Goal: Task Accomplishment & Management: Use online tool/utility

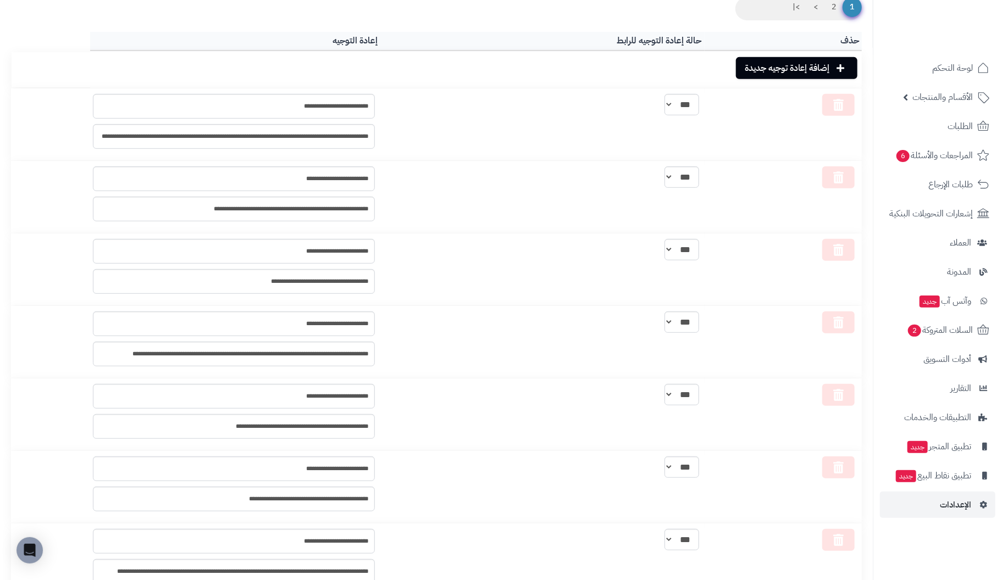
scroll to position [249, 0]
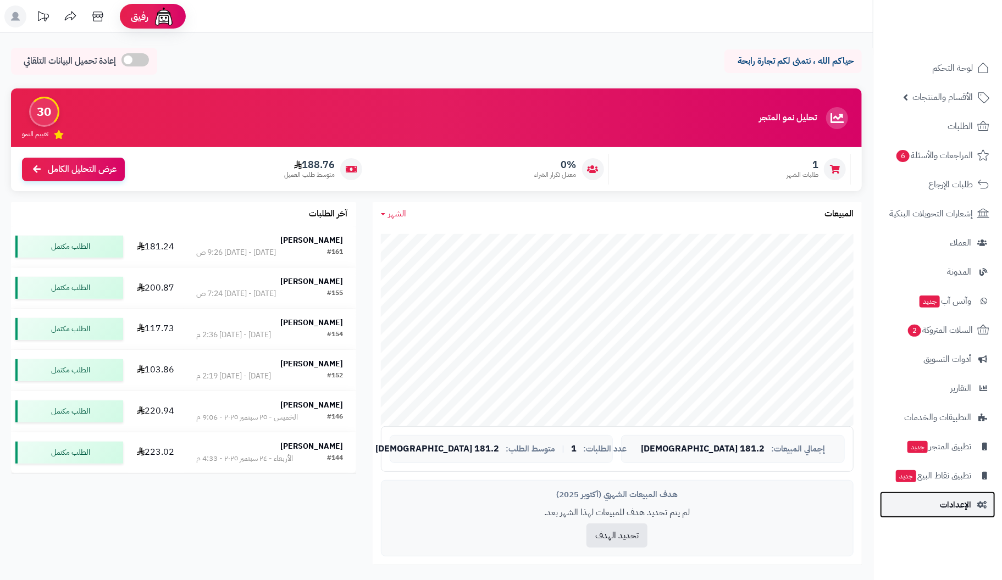
drag, startPoint x: 0, startPoint y: 0, endPoint x: 963, endPoint y: 502, distance: 1086.0
click at [963, 502] on span "الإعدادات" at bounding box center [955, 504] width 31 height 15
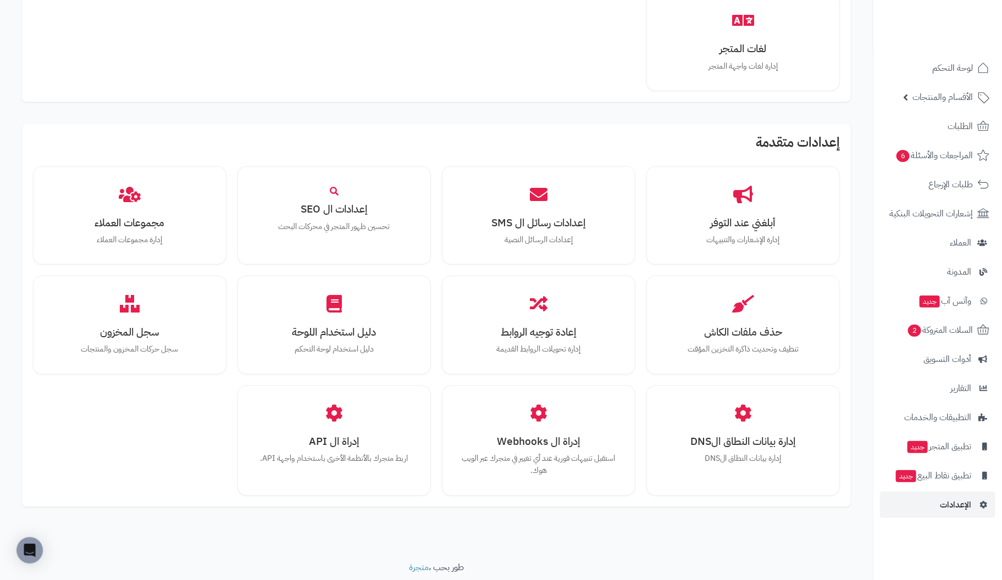
scroll to position [824, 0]
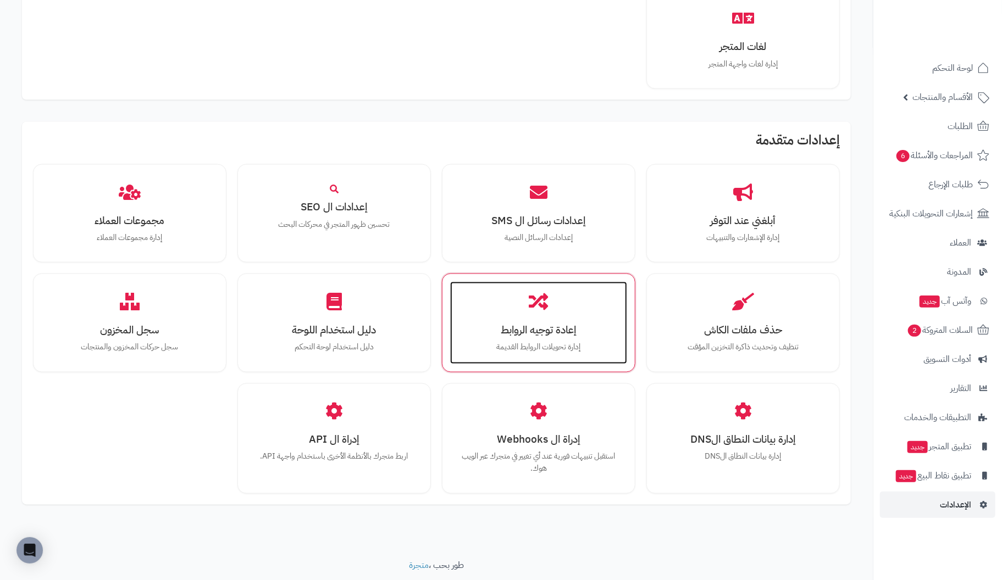
click at [550, 325] on h3 "إعادة توجيه الروابط" at bounding box center [538, 330] width 155 height 12
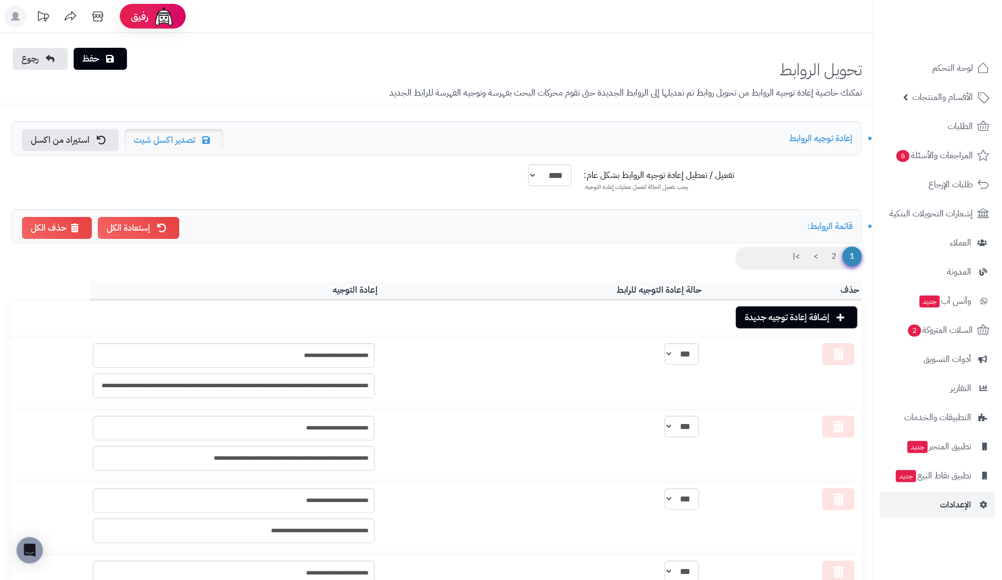
click at [177, 136] on link "تصدير اكسل شيت" at bounding box center [174, 140] width 98 height 22
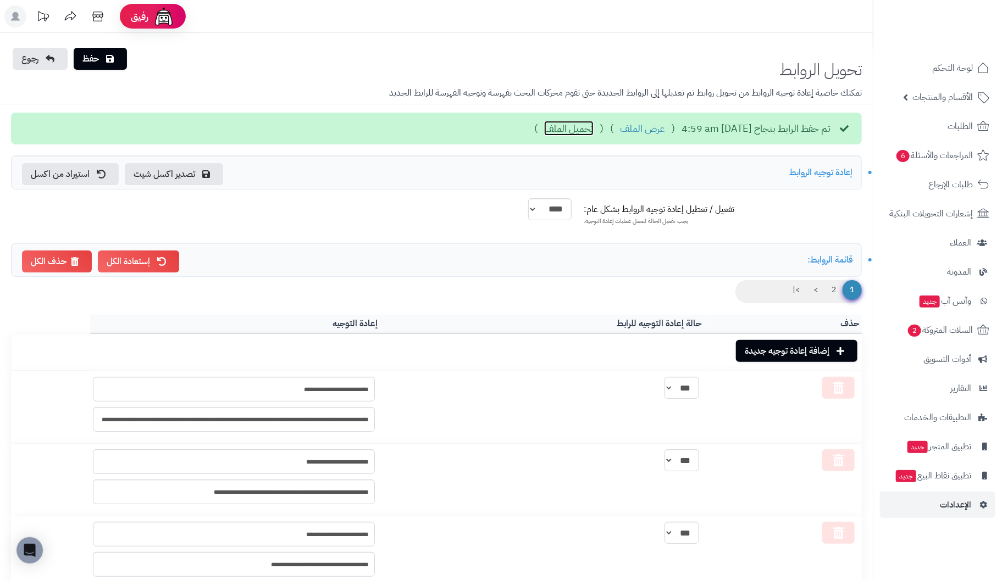
click at [544, 126] on link "تحميل الملف" at bounding box center [568, 128] width 49 height 14
click at [79, 176] on link "استيراد من اكسل" at bounding box center [70, 174] width 97 height 22
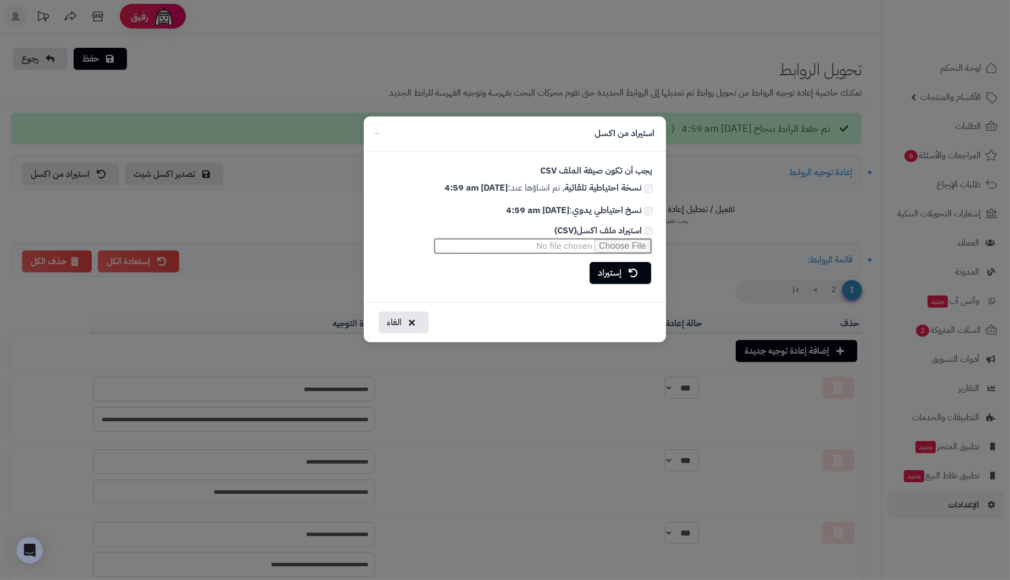
click at [635, 247] on input "استيراد ملف اكسل(CSV)" at bounding box center [543, 246] width 220 height 18
type input "**********"
click at [614, 269] on link "إستيراد" at bounding box center [621, 273] width 62 height 22
click at [605, 273] on link "سيتم إعادة تغيير جميع الروابط الحالية?" at bounding box center [578, 273] width 146 height 22
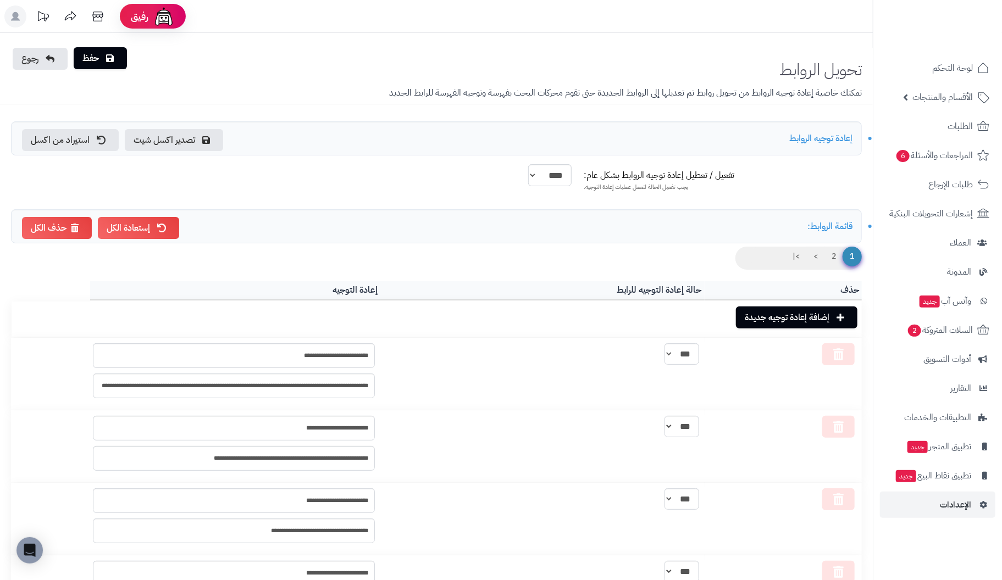
click at [93, 59] on link "حفظ" at bounding box center [100, 58] width 53 height 22
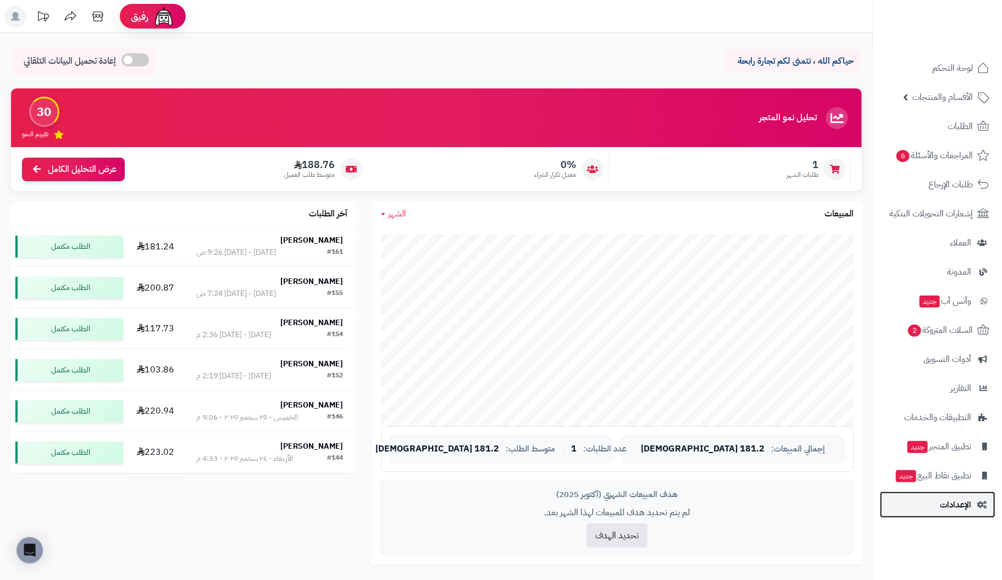
click at [962, 501] on span "الإعدادات" at bounding box center [955, 504] width 31 height 15
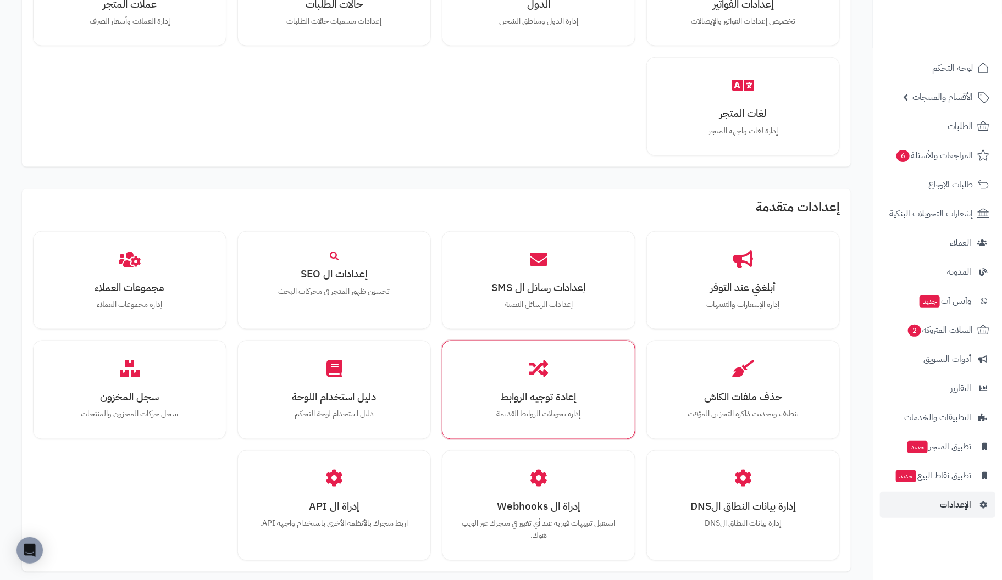
scroll to position [769, 0]
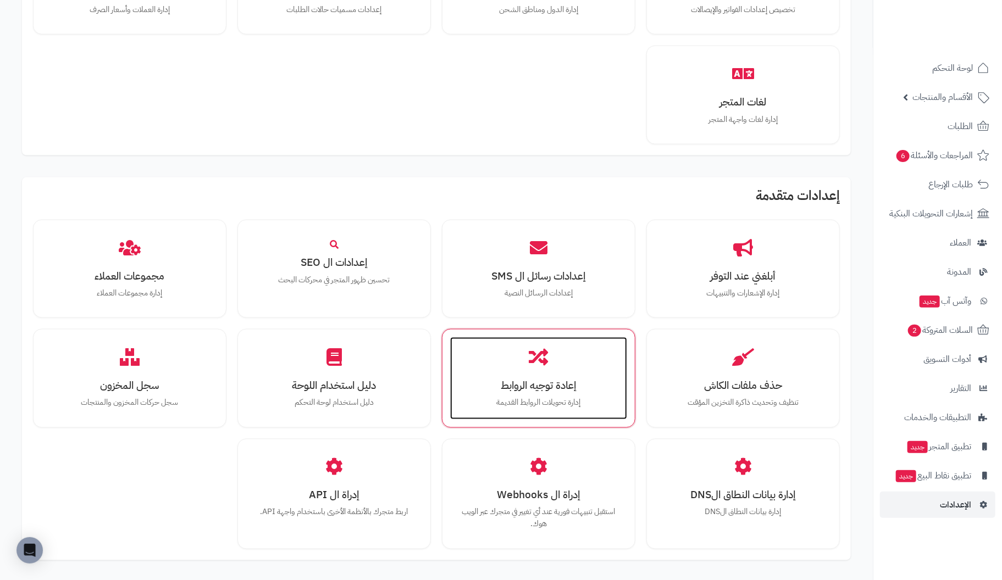
click at [569, 380] on h3 "إعادة توجيه الروابط" at bounding box center [538, 386] width 155 height 12
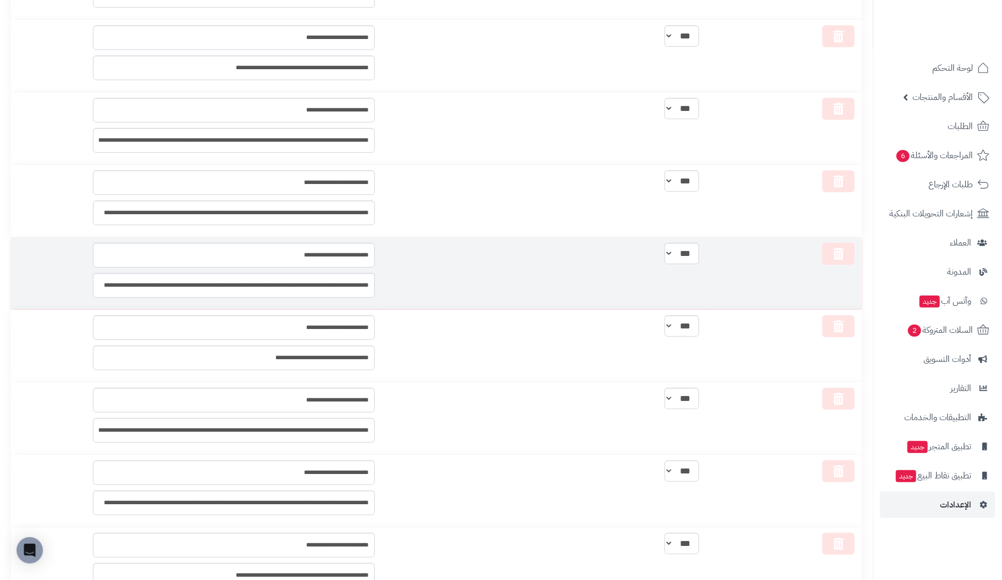
scroll to position [2363, 0]
